Goal: Task Accomplishment & Management: Complete application form

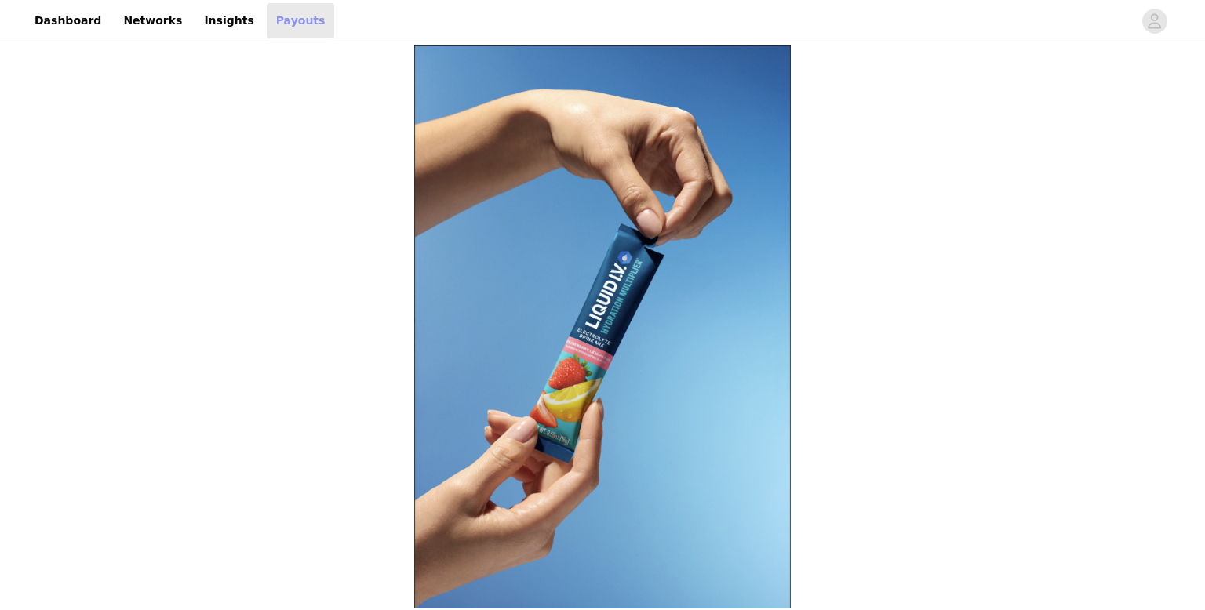
click at [267, 27] on link "Payouts" at bounding box center [301, 20] width 68 height 35
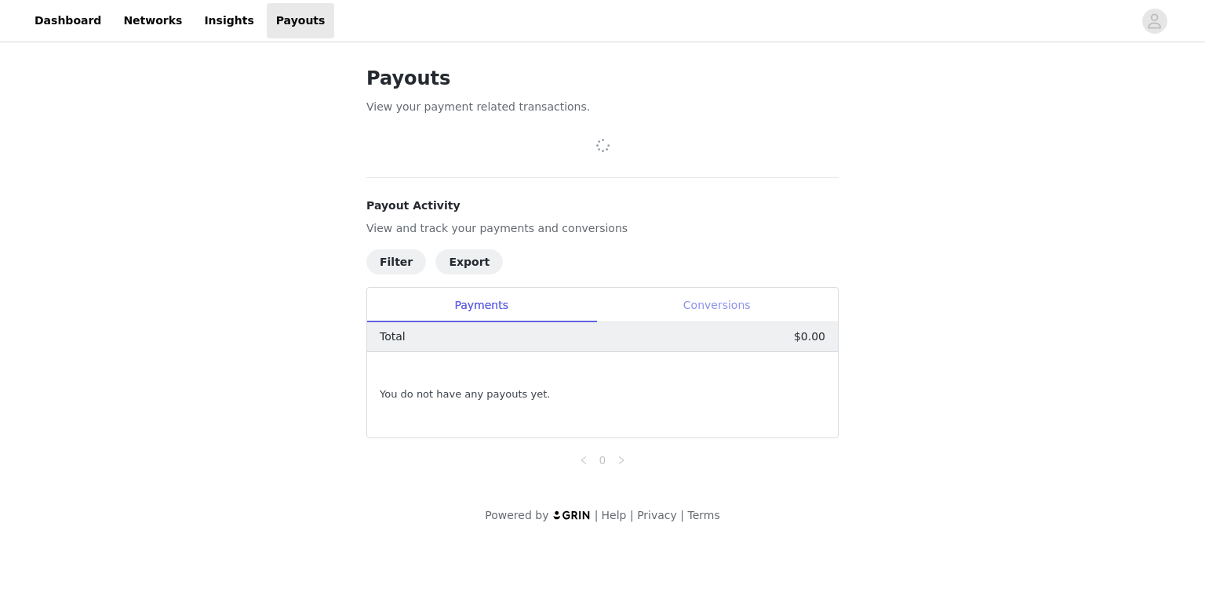
click at [723, 309] on div "Conversions" at bounding box center [717, 305] width 242 height 35
click at [525, 307] on div "Payments" at bounding box center [481, 305] width 228 height 35
click at [53, 21] on link "Dashboard" at bounding box center [68, 20] width 86 height 35
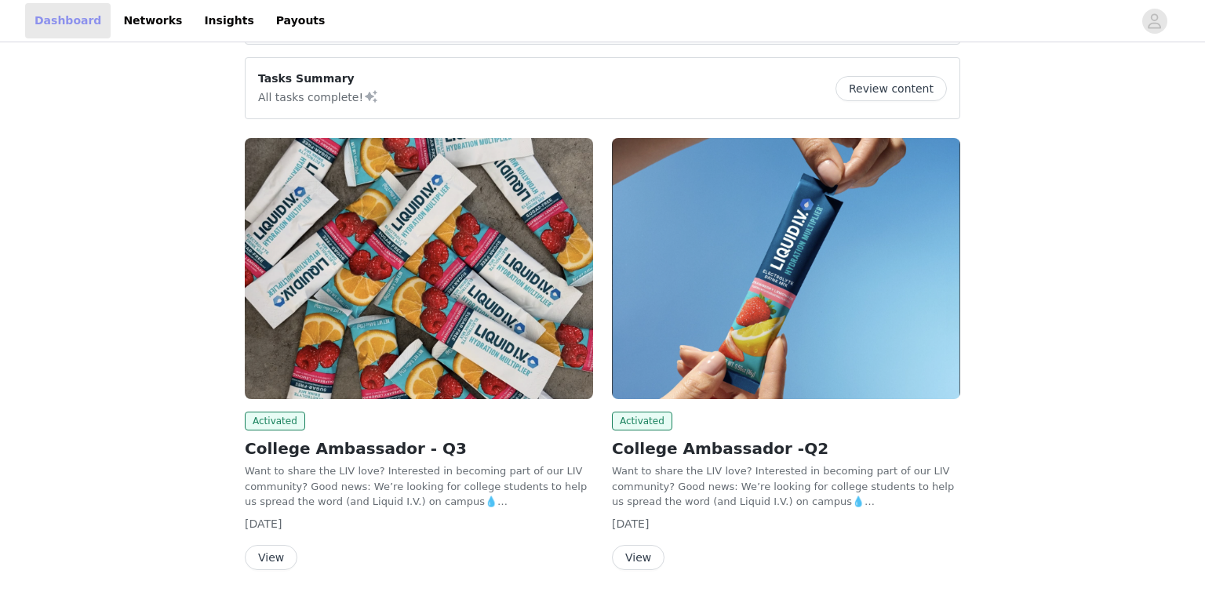
scroll to position [151, 0]
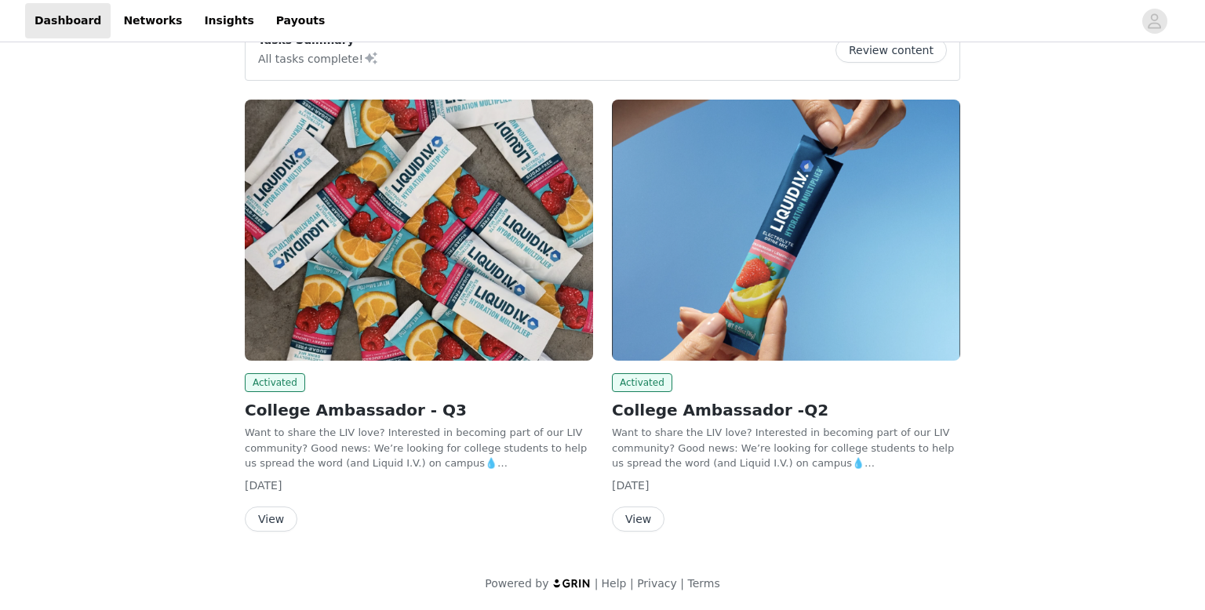
click at [266, 509] on button "View" at bounding box center [271, 519] width 53 height 25
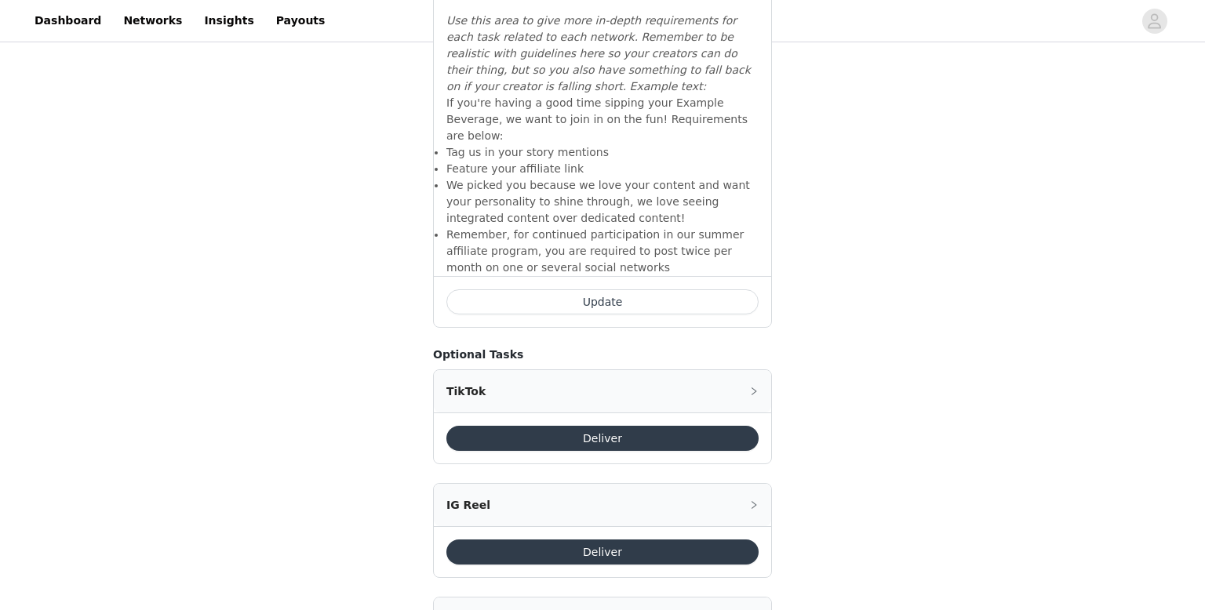
scroll to position [845, 0]
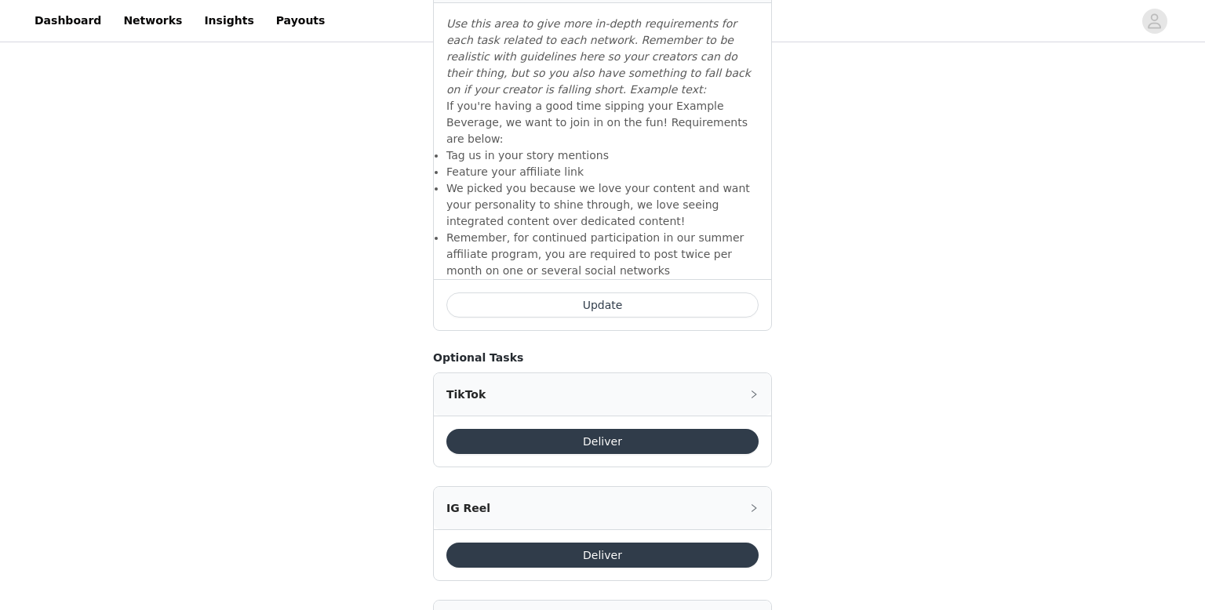
click at [634, 293] on button "Update" at bounding box center [602, 305] width 312 height 25
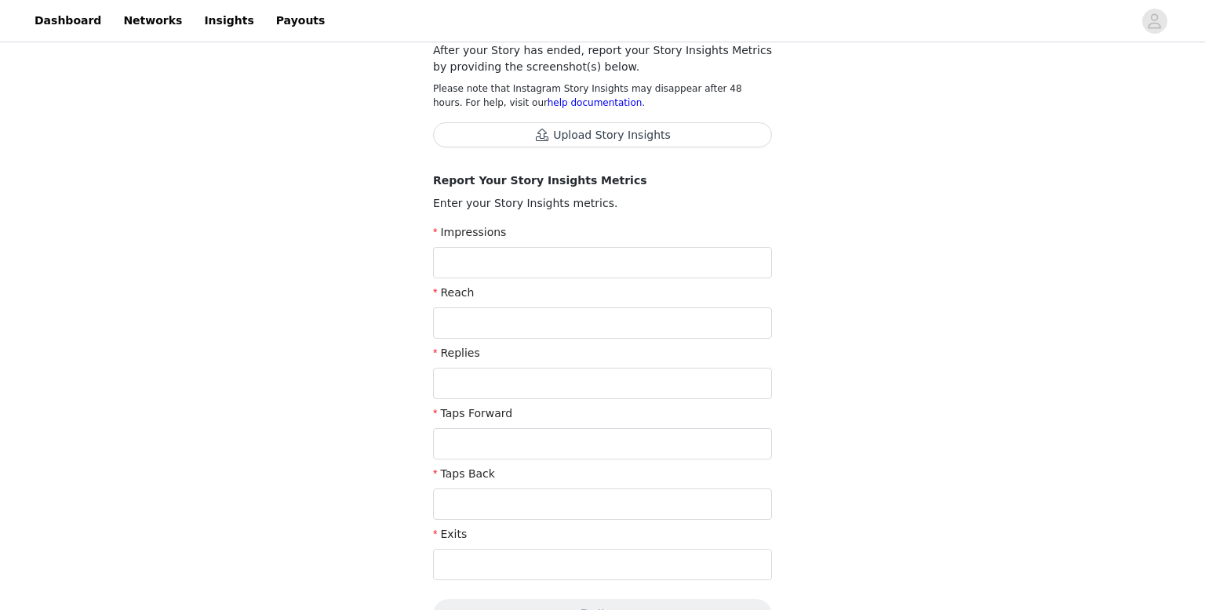
scroll to position [225, 0]
click at [668, 266] on input "text" at bounding box center [602, 263] width 339 height 31
type input "9"
type input "118"
click at [640, 322] on input "text" at bounding box center [602, 323] width 339 height 31
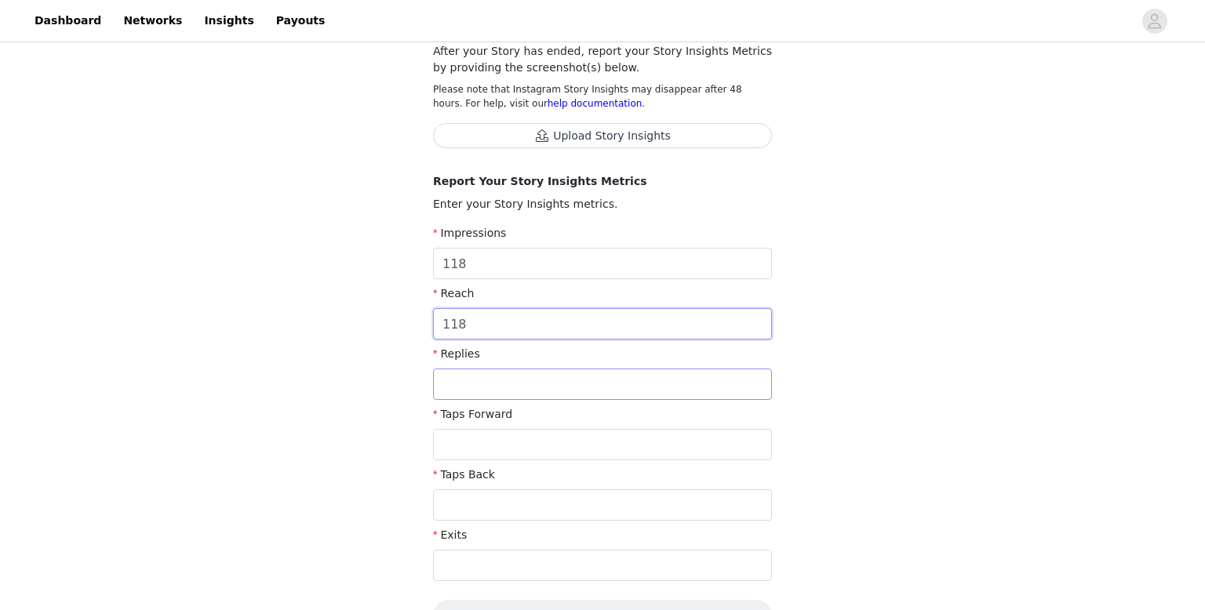
type input "118"
click at [616, 386] on input "text" at bounding box center [602, 384] width 339 height 31
type input "1"
type input "0"
click at [511, 448] on input "text" at bounding box center [602, 444] width 339 height 31
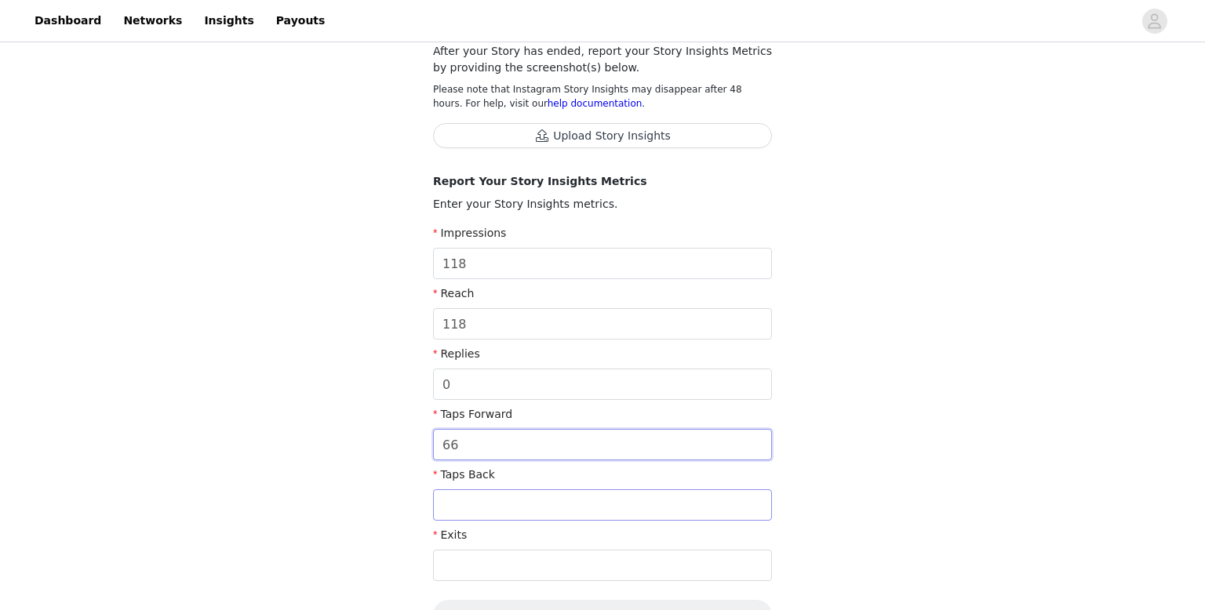
type input "66"
click at [486, 505] on input "text" at bounding box center [602, 505] width 339 height 31
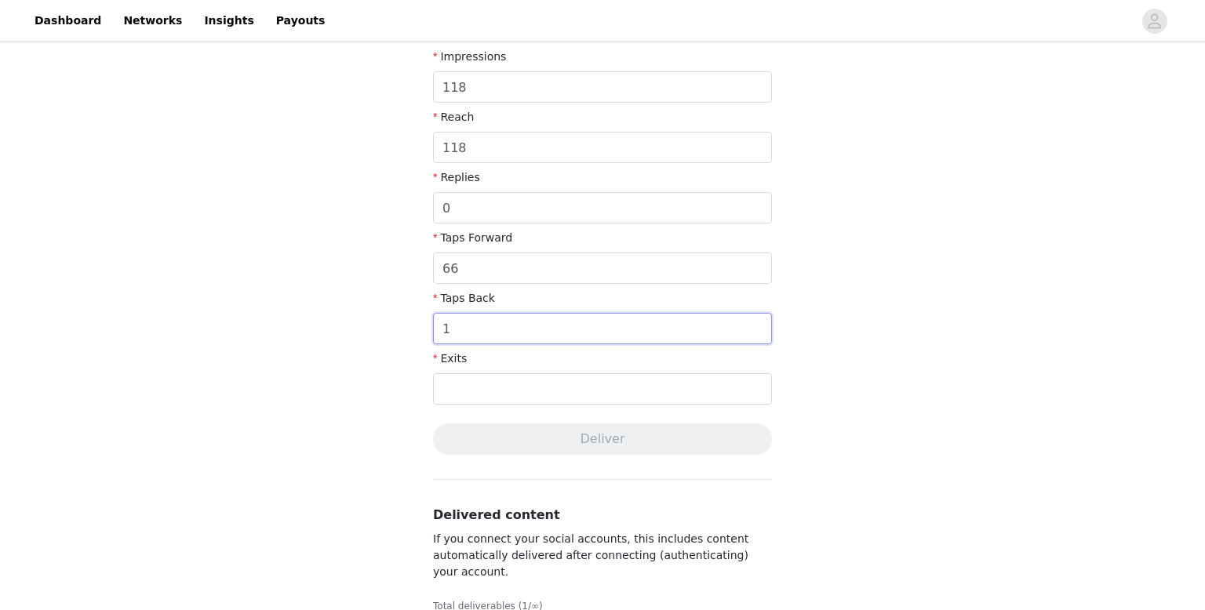
scroll to position [409, 0]
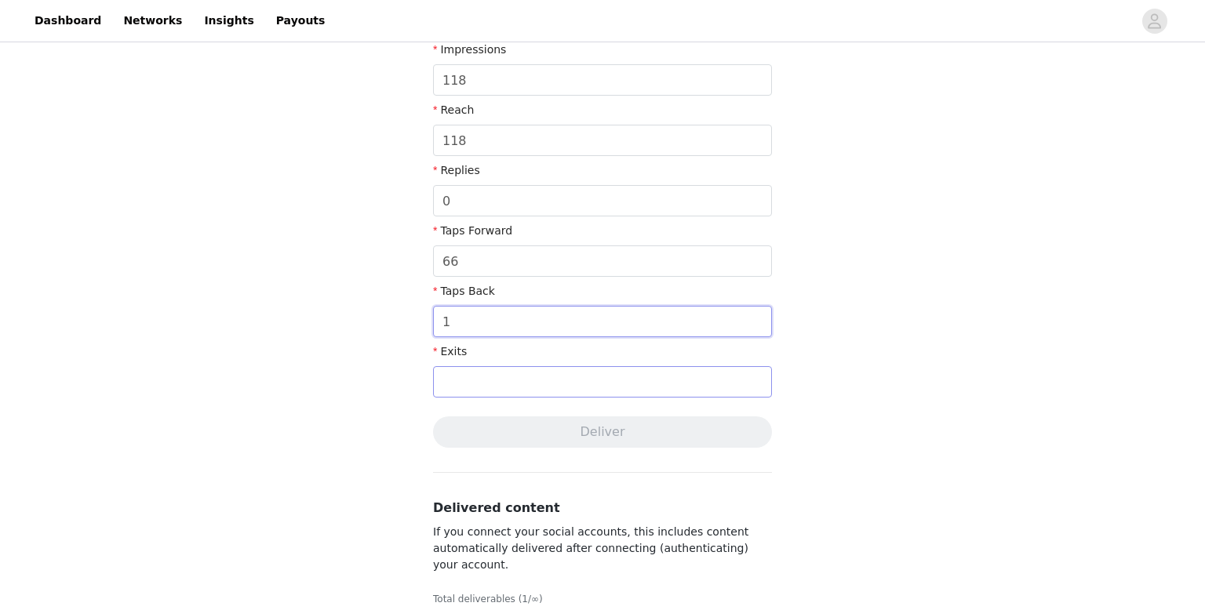
type input "1"
click at [538, 370] on input "text" at bounding box center [602, 381] width 339 height 31
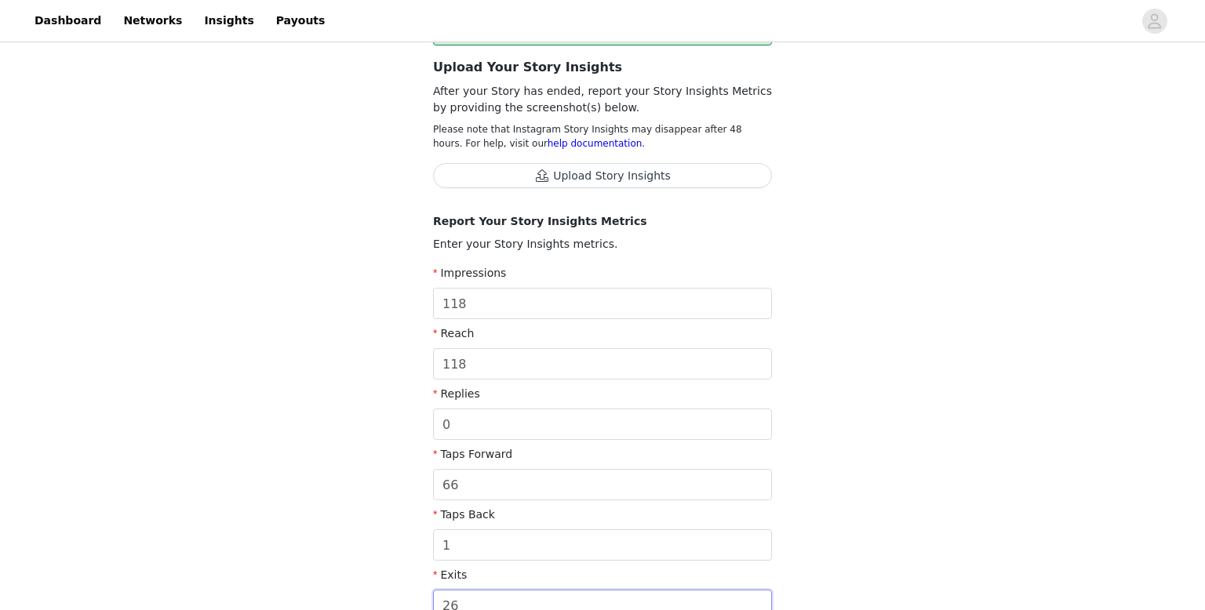
scroll to position [176, 0]
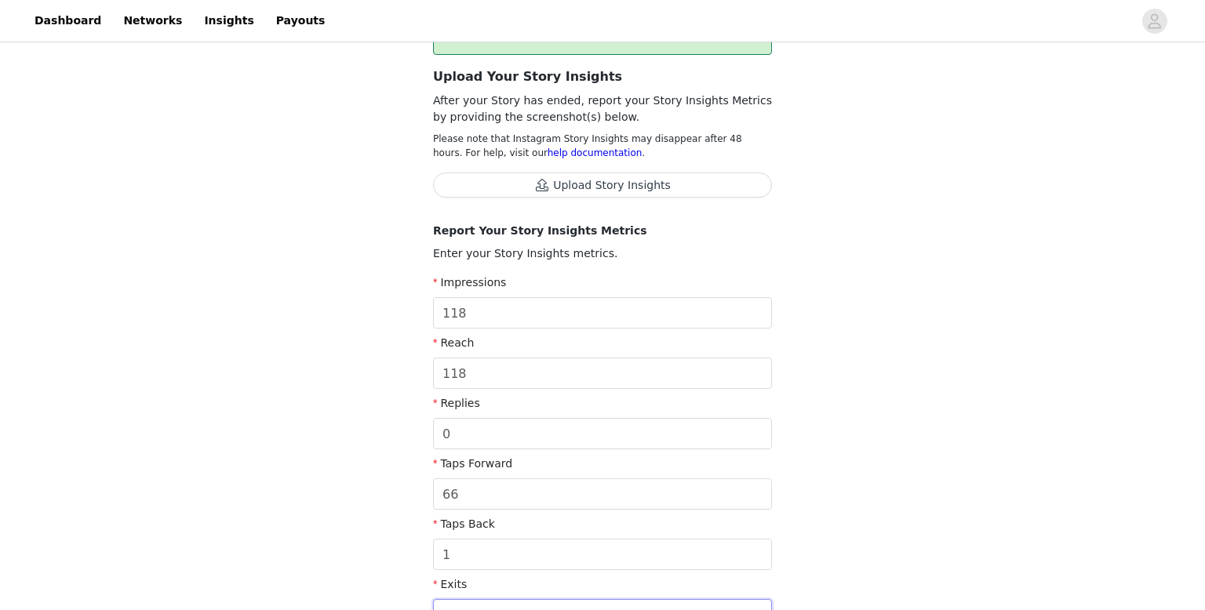
type input "26"
click at [512, 173] on button "Upload Story Insights" at bounding box center [602, 185] width 339 height 25
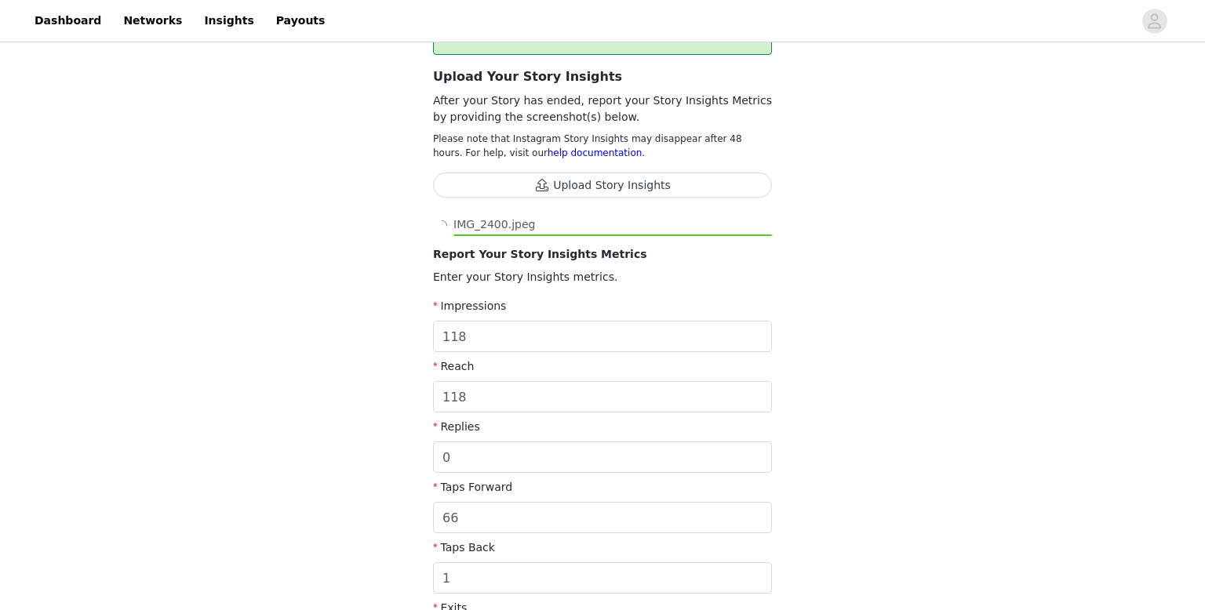
click at [589, 193] on button "Upload Story Insights" at bounding box center [602, 185] width 339 height 25
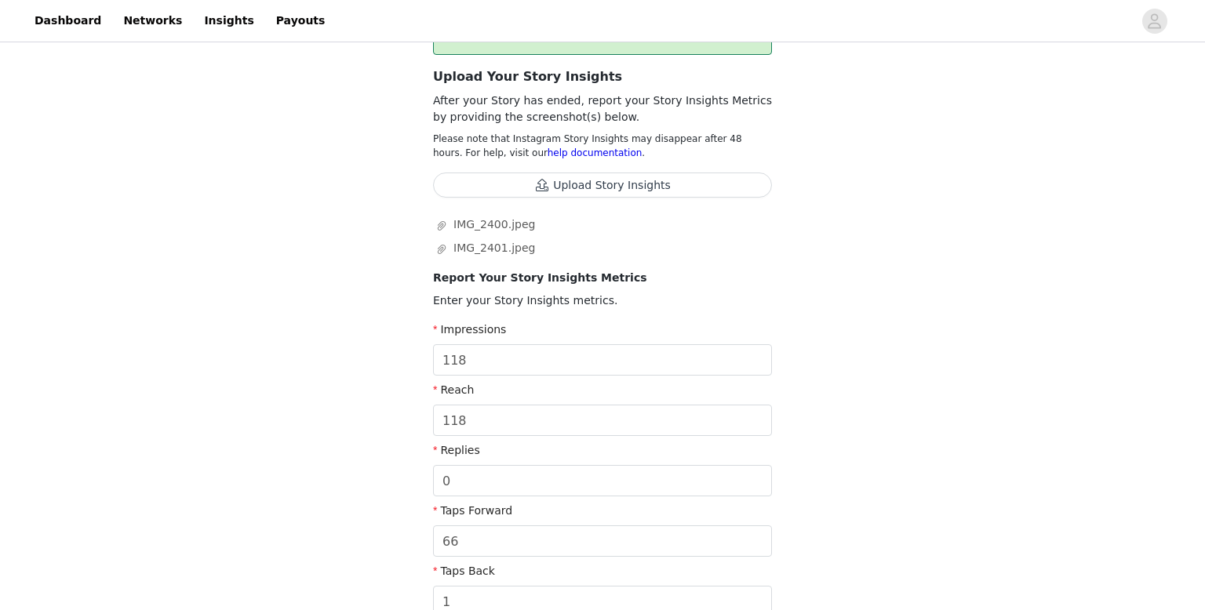
click at [603, 177] on button "Upload Story Insights" at bounding box center [602, 185] width 339 height 25
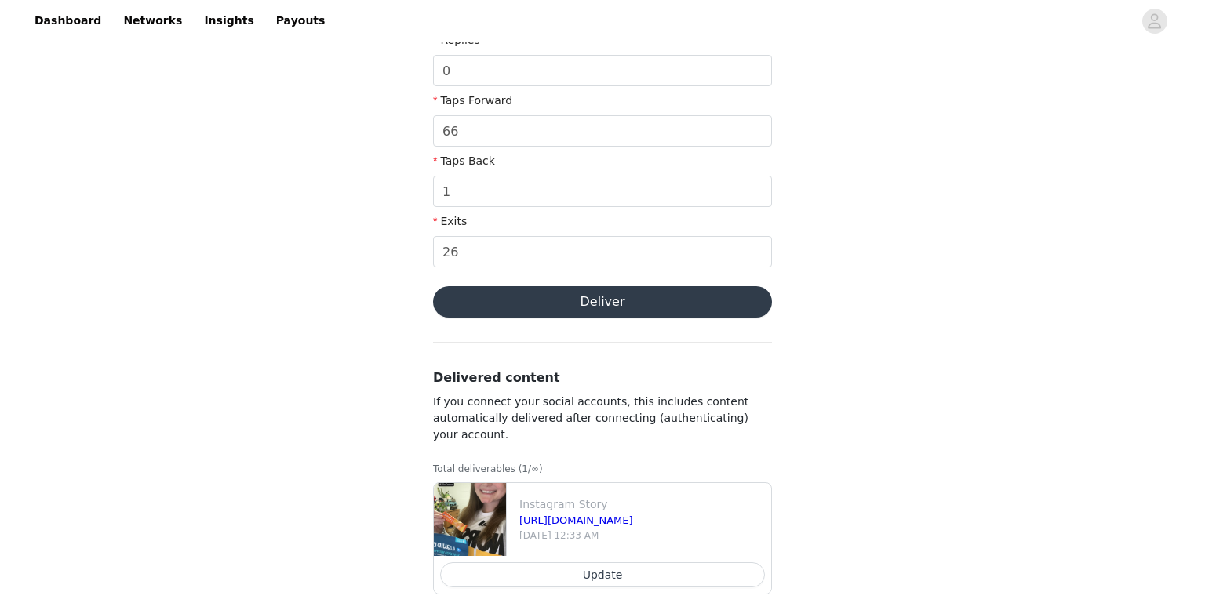
scroll to position [625, 0]
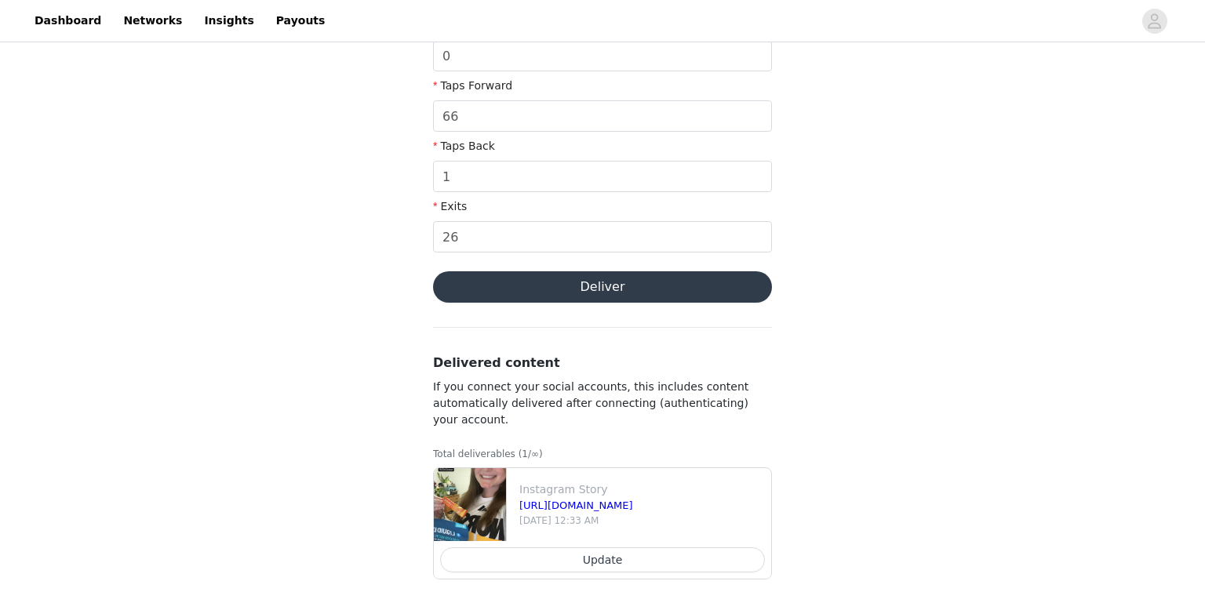
click at [632, 281] on button "Deliver" at bounding box center [602, 287] width 339 height 31
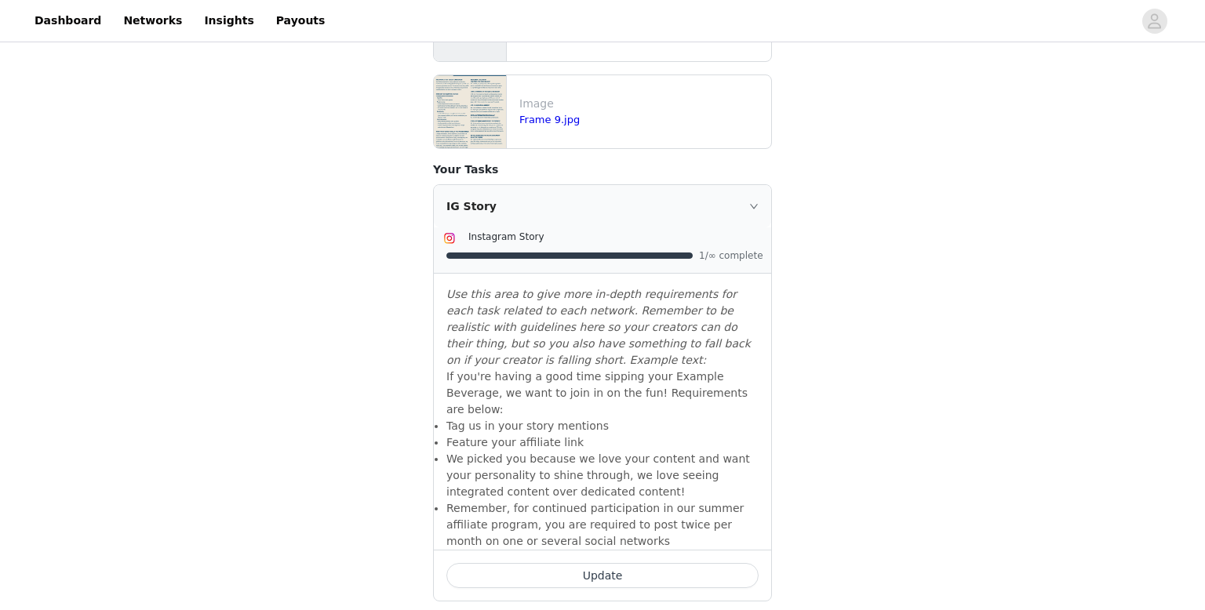
scroll to position [569, 0]
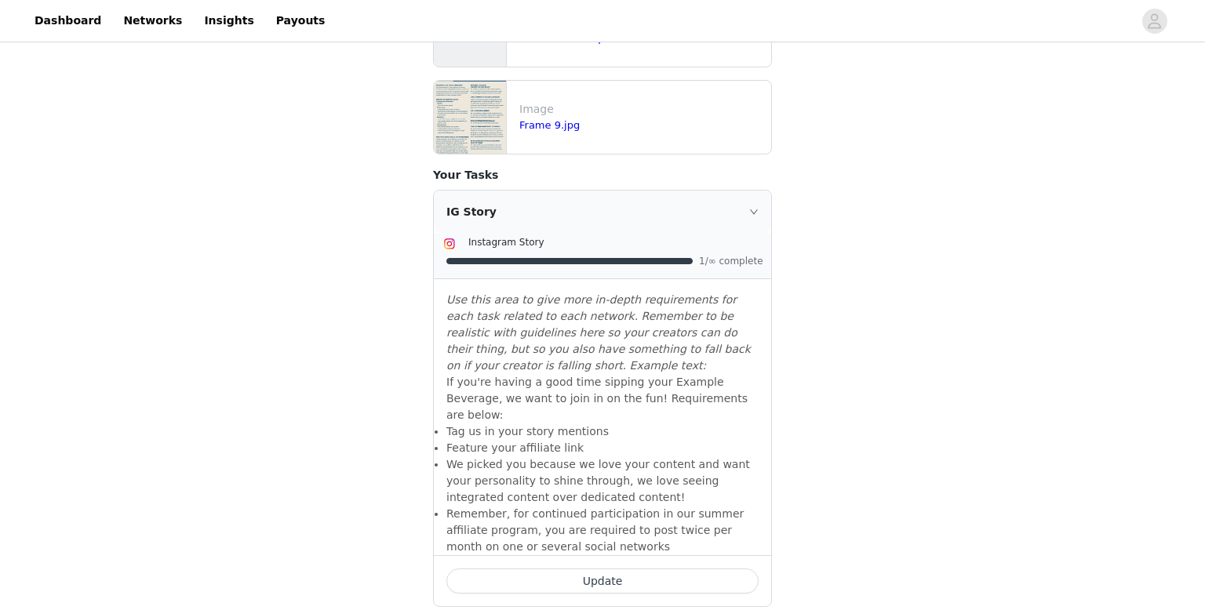
click at [642, 569] on button "Update" at bounding box center [602, 581] width 312 height 25
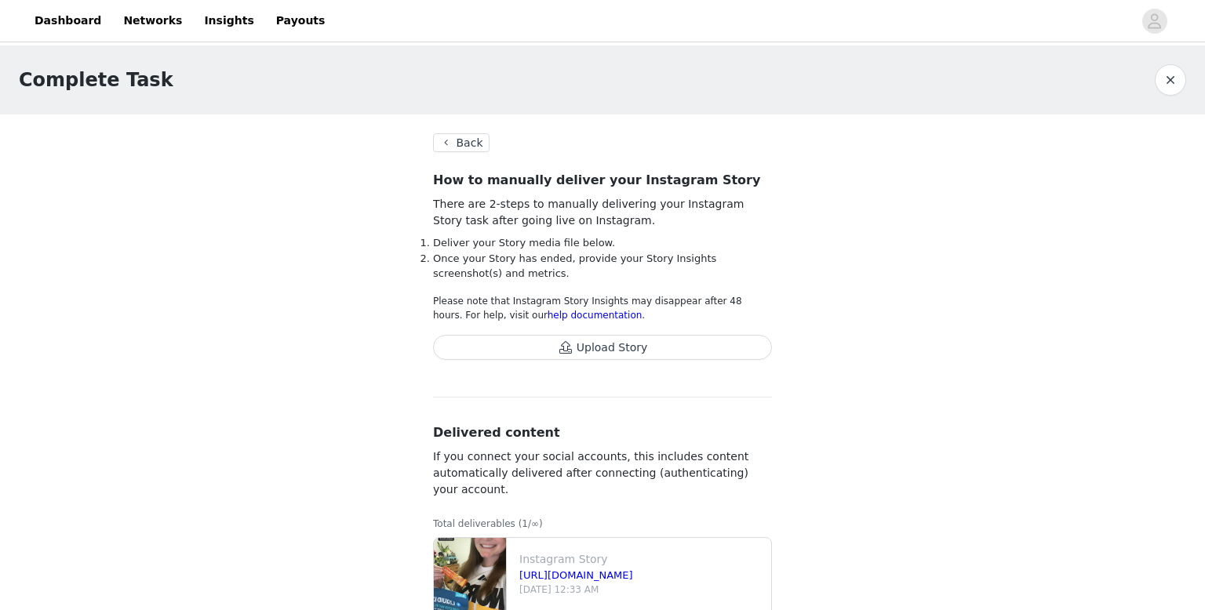
click at [481, 145] on button "Back" at bounding box center [461, 142] width 56 height 19
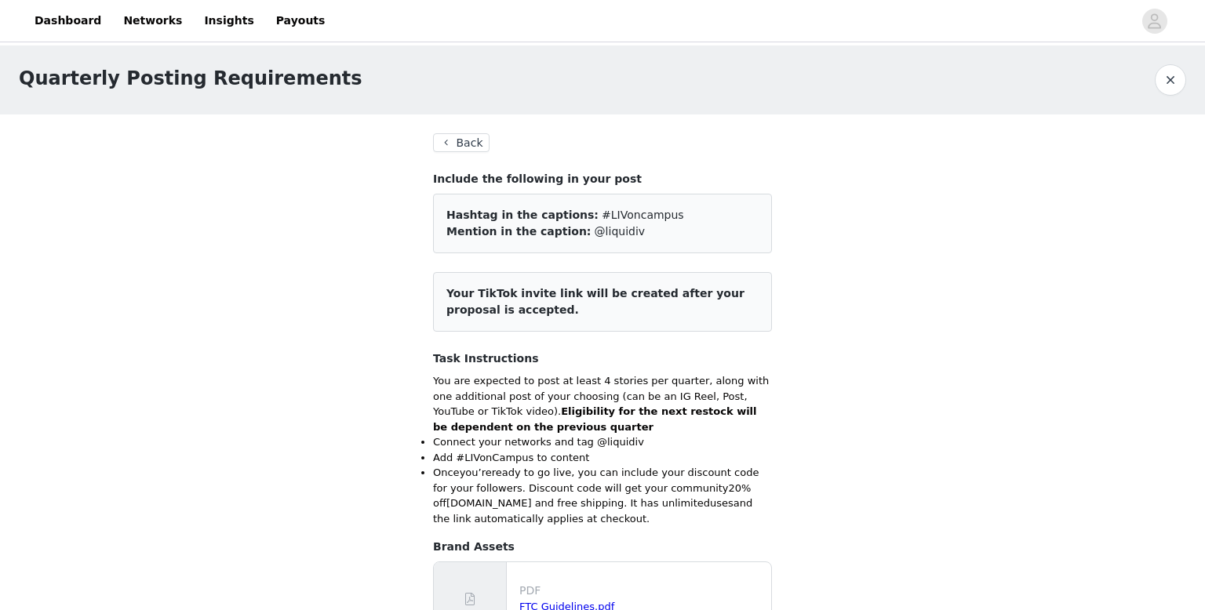
click at [472, 139] on button "Back" at bounding box center [461, 142] width 56 height 19
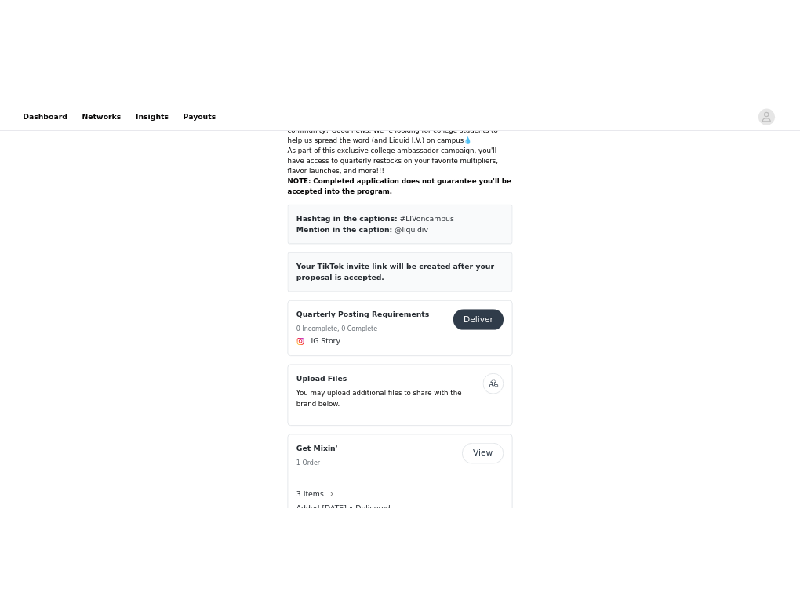
scroll to position [528, 0]
